Goal: Transaction & Acquisition: Obtain resource

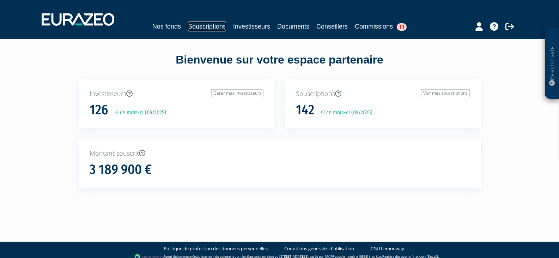
click at [203, 27] on link "Souscriptions" at bounding box center [207, 27] width 38 height 10
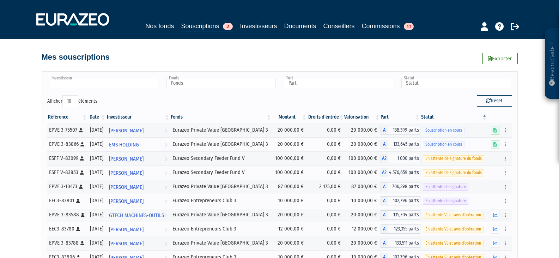
click at [87, 85] on input "text" at bounding box center [103, 83] width 109 height 10
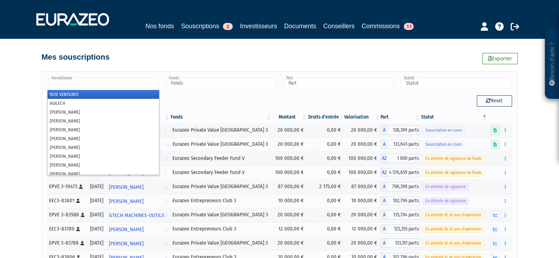
paste input "NOMERANGE"
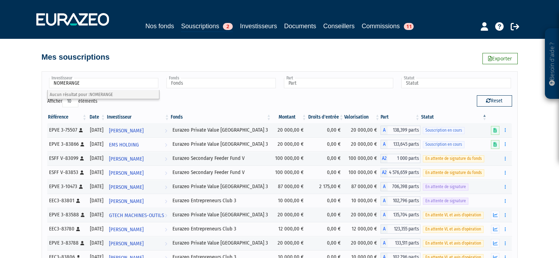
type input "Investisseur"
click at [108, 80] on input "text" at bounding box center [103, 83] width 109 height 10
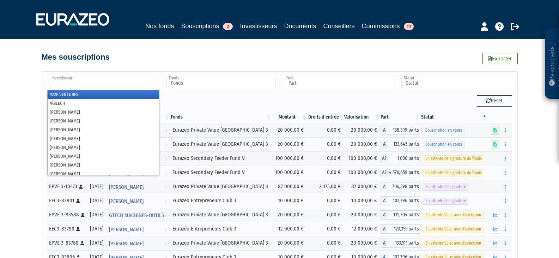
paste input "FIDALI"
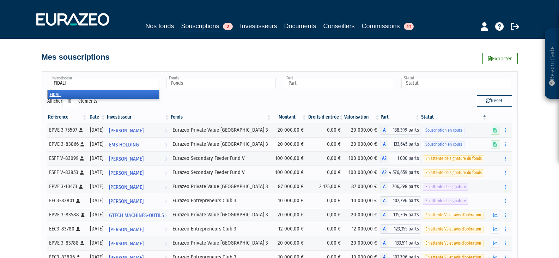
type input "FIDALI"
click at [54, 91] on li "FIDALI" at bounding box center [103, 94] width 111 height 9
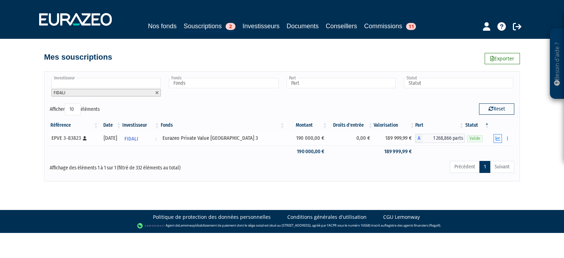
click at [496, 137] on icon "button" at bounding box center [498, 138] width 5 height 5
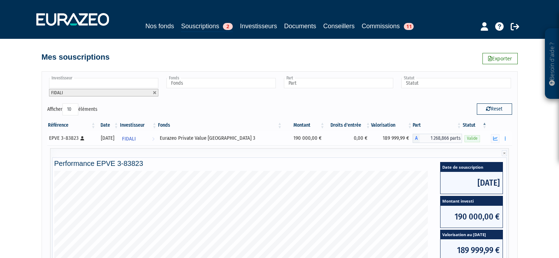
click at [500, 138] on div at bounding box center [499, 138] width 19 height 9
click at [505, 138] on icon "button" at bounding box center [504, 138] width 1 height 5
click at [497, 147] on link "Documents" at bounding box center [489, 151] width 35 height 12
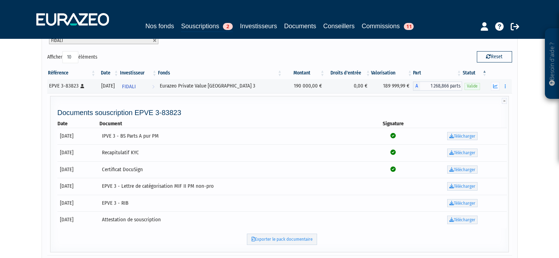
scroll to position [71, 0]
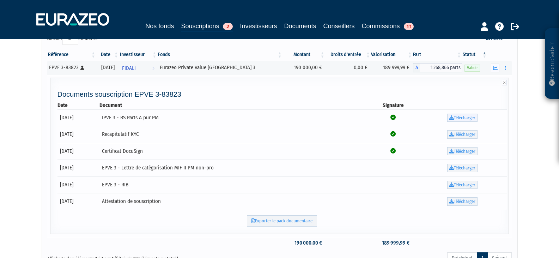
click at [457, 116] on link "Télécharger" at bounding box center [462, 118] width 30 height 8
